Goal: Task Accomplishment & Management: Use online tool/utility

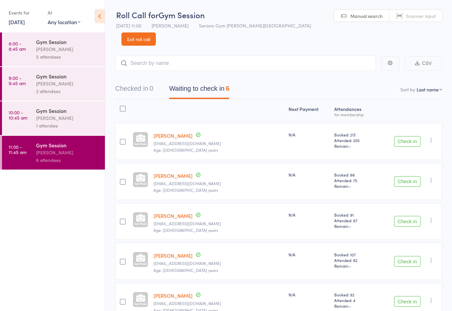
click at [33, 51] on link "8:00 - 8:45 am Gym Session [PERSON_NAME] 5 attendees" at bounding box center [53, 49] width 103 height 34
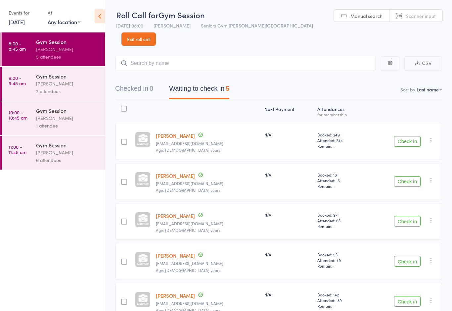
click at [40, 117] on div "[PERSON_NAME]" at bounding box center [67, 118] width 63 height 8
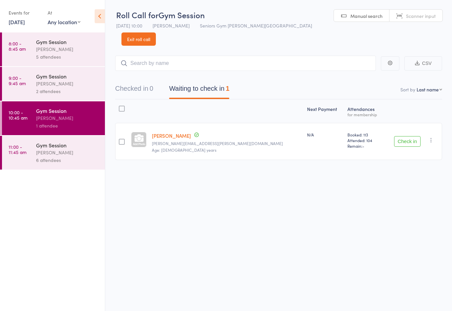
click at [27, 52] on link "8:00 - 8:45 am Gym Session [PERSON_NAME] 5 attendees" at bounding box center [53, 49] width 103 height 34
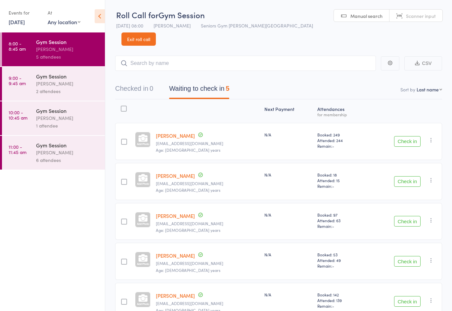
click at [412, 256] on button "Check in" at bounding box center [407, 261] width 26 height 11
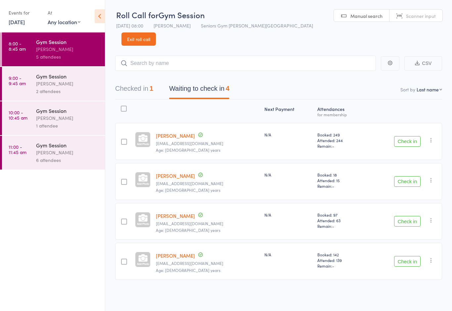
click at [409, 176] on button "Check in" at bounding box center [407, 181] width 26 height 11
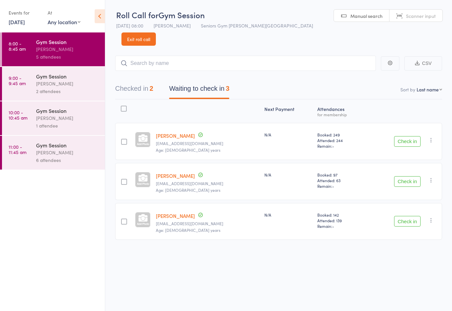
scroll to position [5, 0]
click at [411, 216] on button "Check in" at bounding box center [407, 221] width 26 height 11
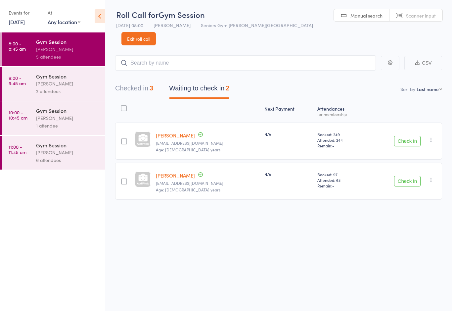
click at [402, 136] on button "Check in" at bounding box center [407, 141] width 26 height 11
